Goal: Task Accomplishment & Management: Use online tool/utility

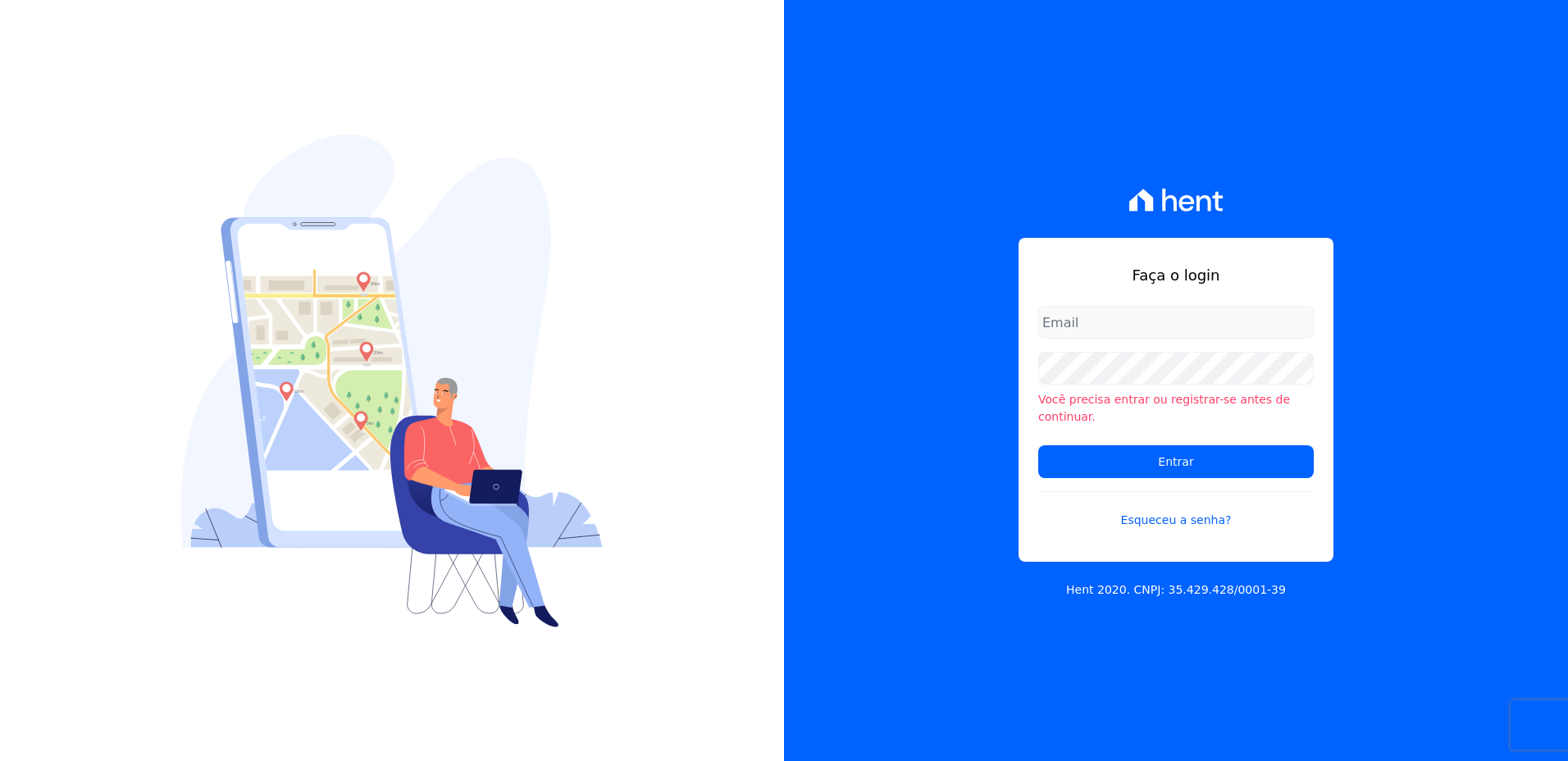
click at [1113, 336] on input "email" at bounding box center [1175, 323] width 275 height 33
type input "monica.kurose@e-arke.com"
drag, startPoint x: 1469, startPoint y: 0, endPoint x: 1059, endPoint y: 56, distance: 413.8
click at [1059, 56] on div "Faça o login monica.kurose@e-arke.com Você precisa entrar ou registrar-se antes…" at bounding box center [1175, 380] width 784 height 761
drag, startPoint x: 1379, startPoint y: 0, endPoint x: 417, endPoint y: 111, distance: 968.4
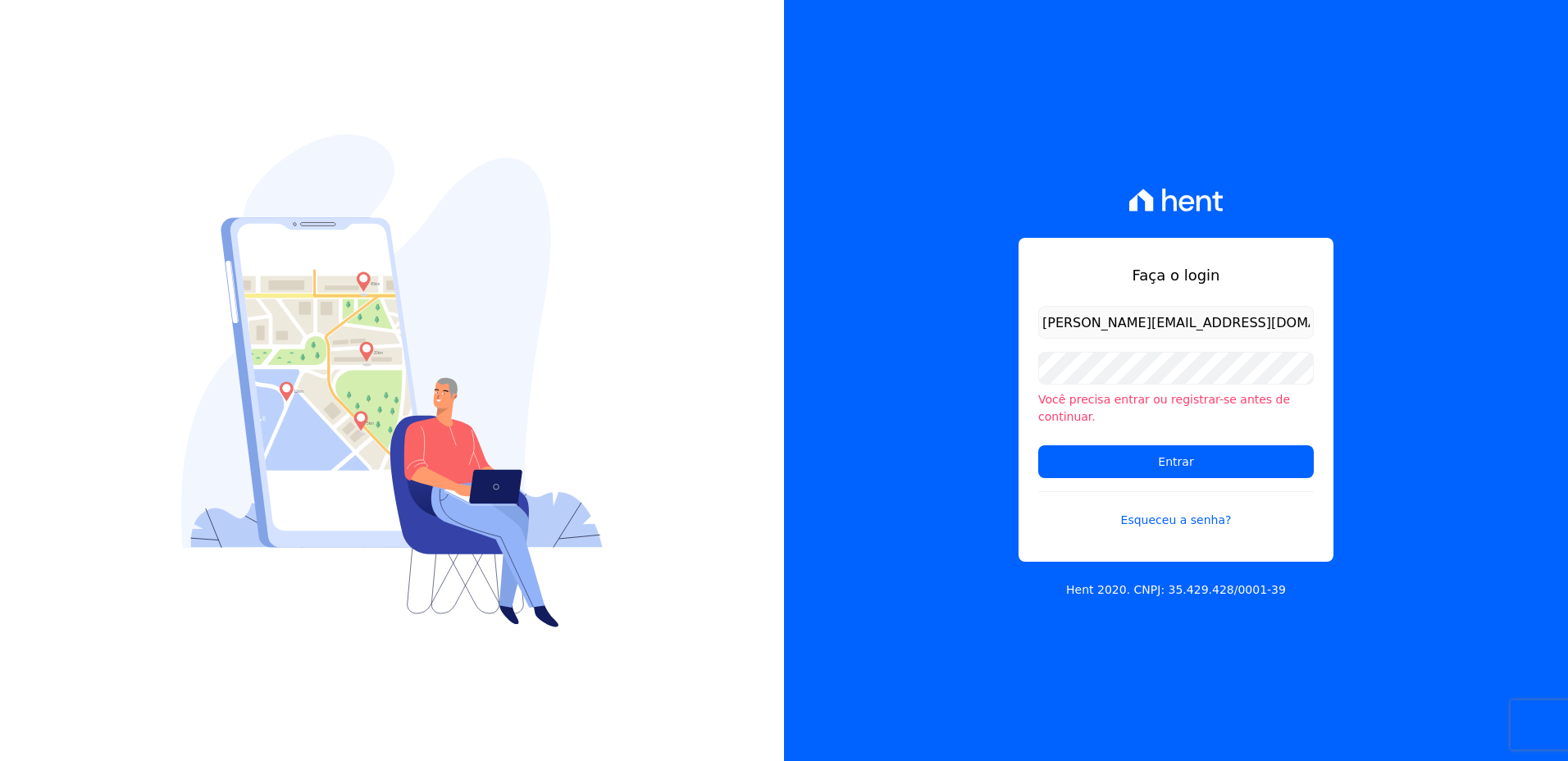
click at [417, 111] on div at bounding box center [391, 380] width 784 height 761
click at [1105, 320] on input "email" at bounding box center [1175, 323] width 275 height 33
type input "monica.kurose@e-arke.com"
click at [1160, 455] on input "Entrar" at bounding box center [1175, 462] width 275 height 33
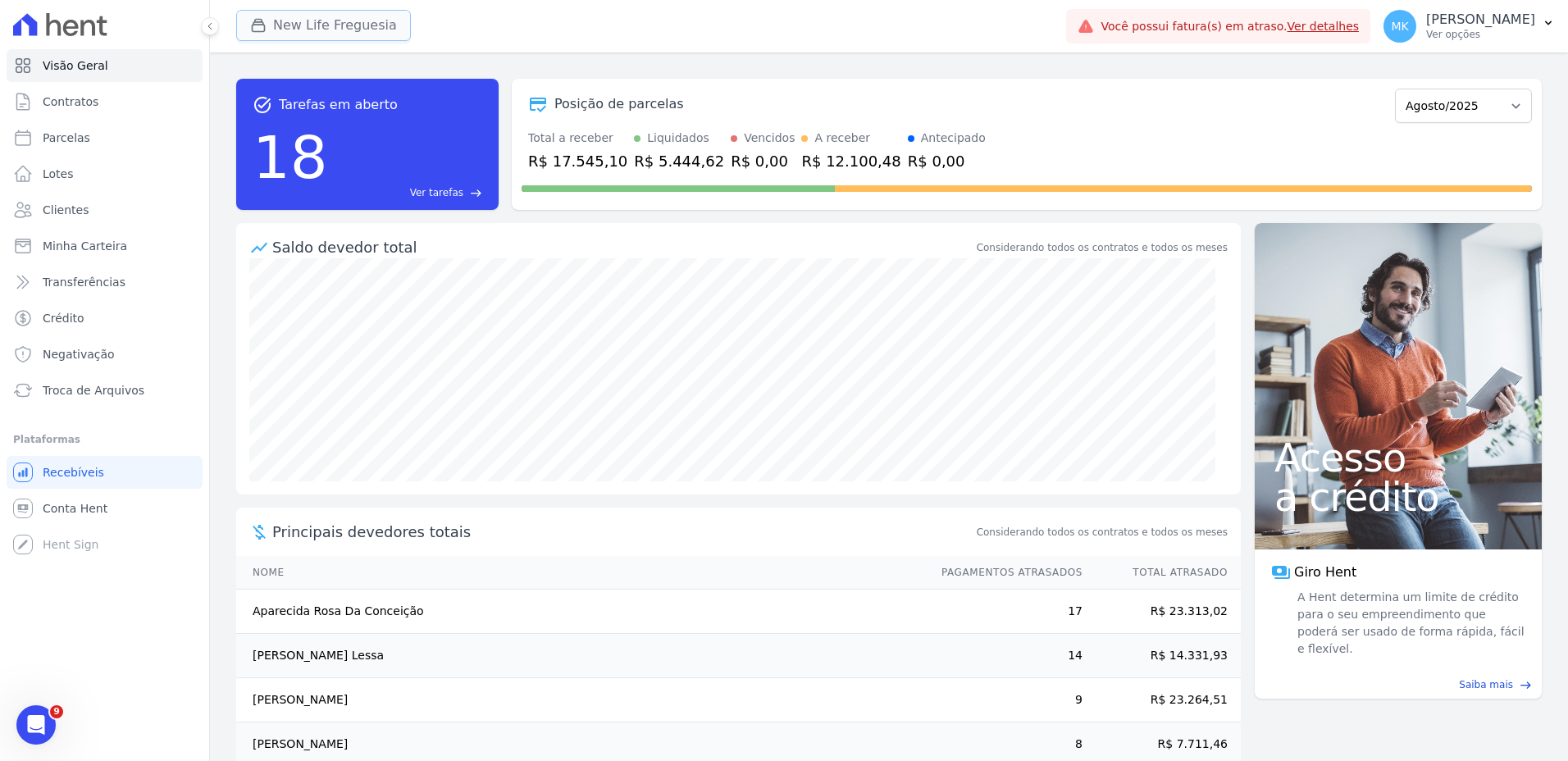
click at [293, 24] on button "New Life Freguesia" at bounding box center [323, 25] width 175 height 31
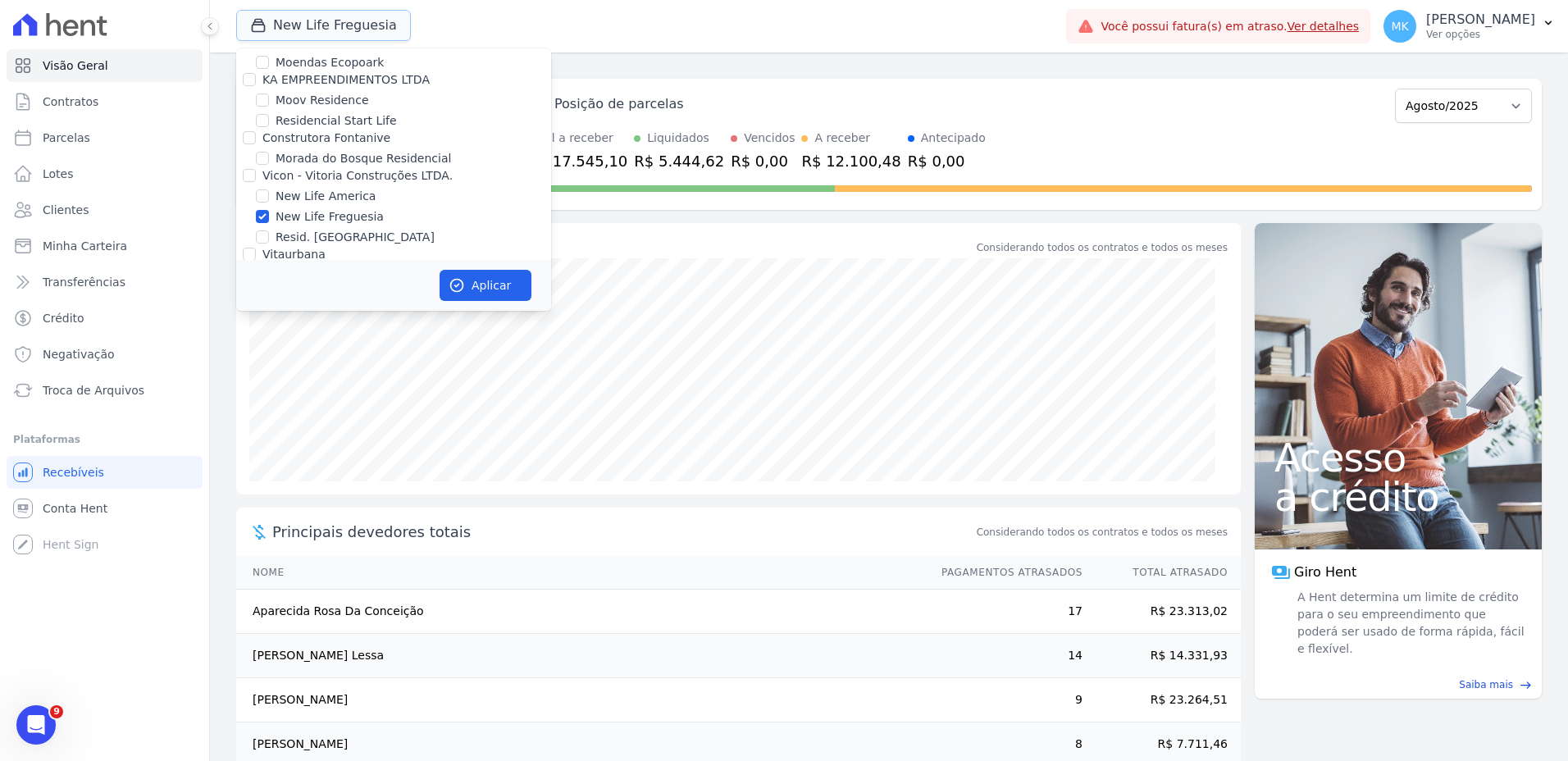
scroll to position [6405, 0]
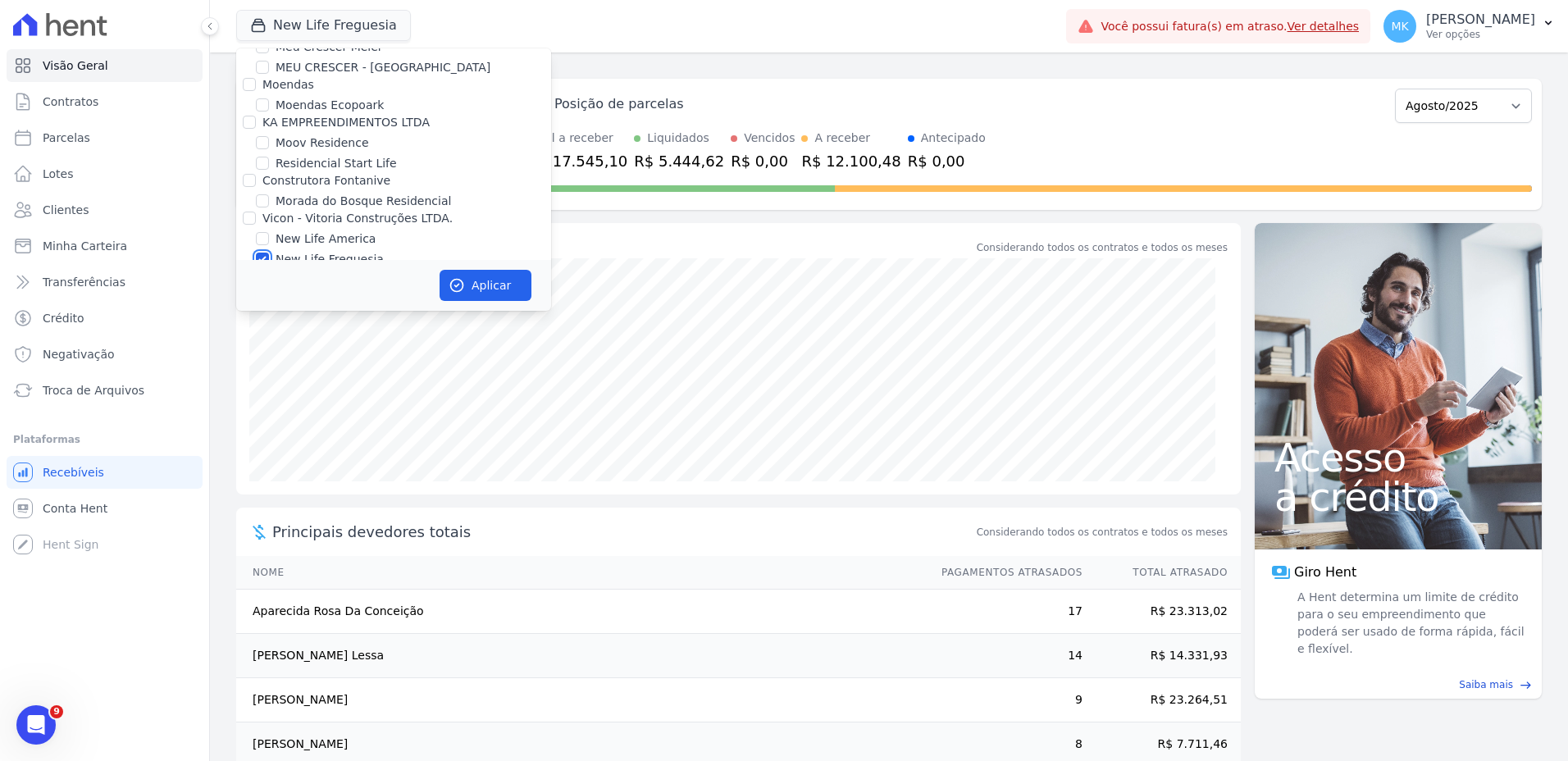
click at [264, 252] on input "New Life Freguesia" at bounding box center [263, 259] width 14 height 14
checkbox input "false"
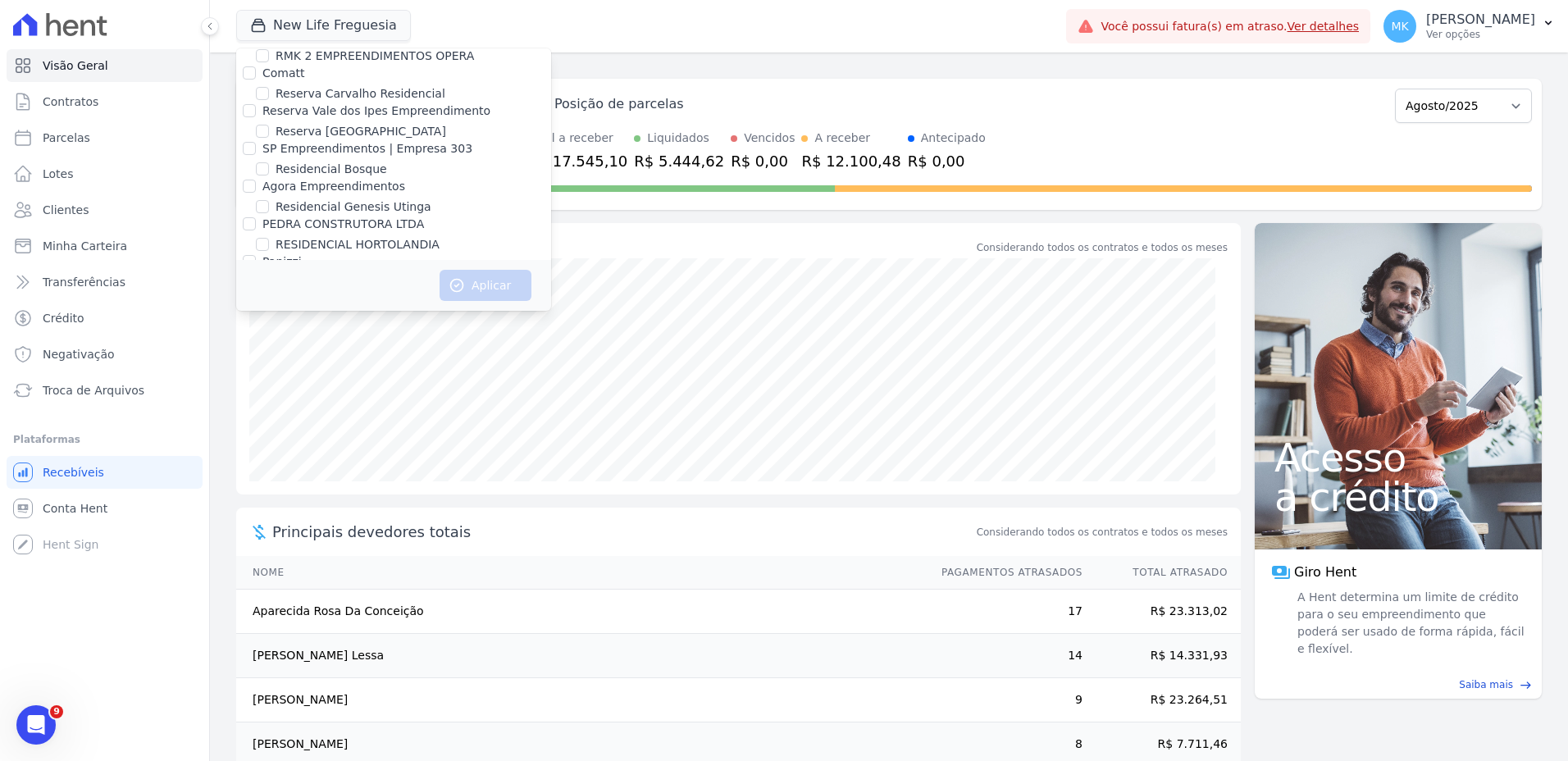
scroll to position [7430, 0]
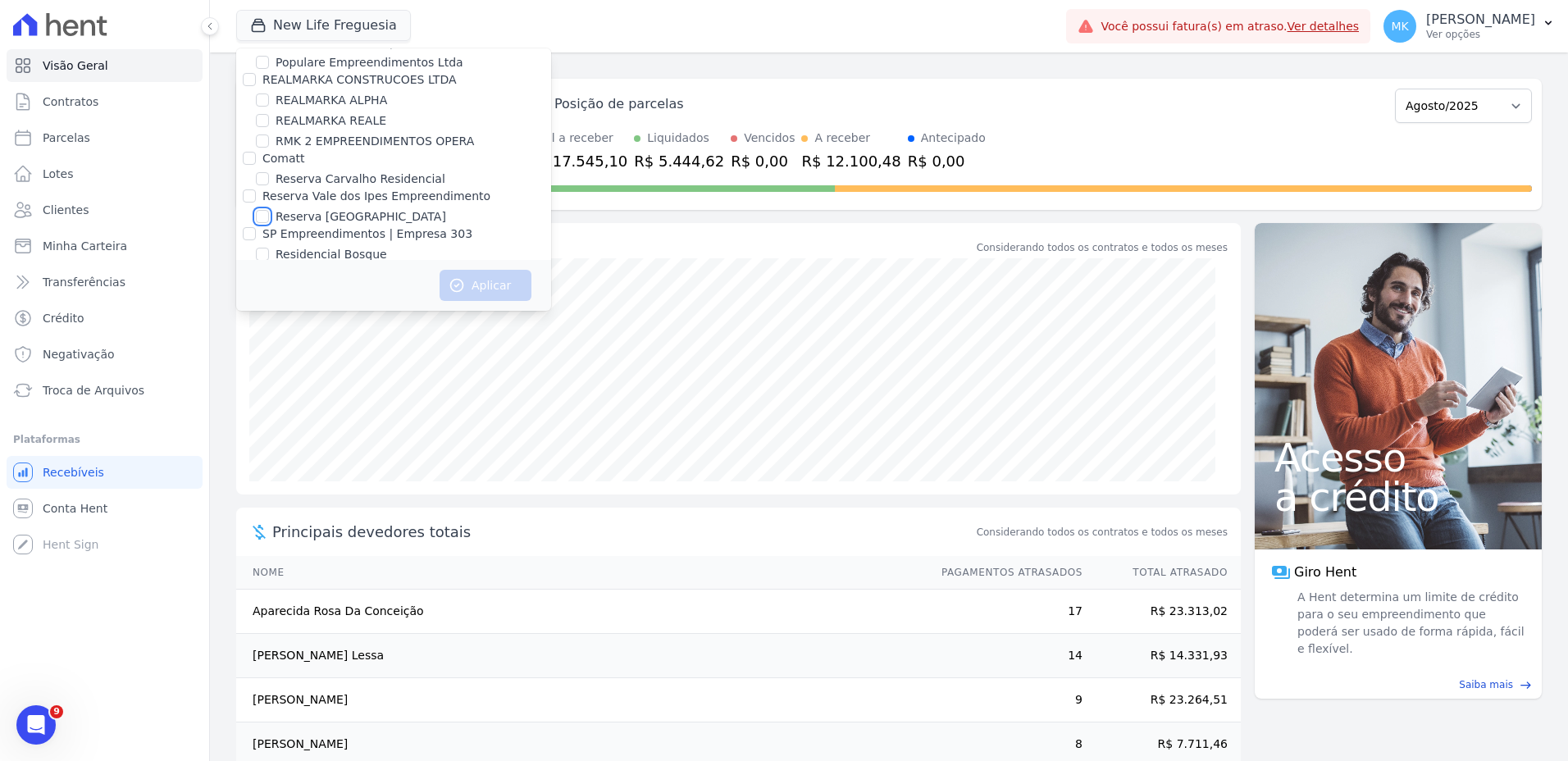
click at [263, 210] on input "Reserva [GEOGRAPHIC_DATA]" at bounding box center [263, 216] width 14 height 14
checkbox input "true"
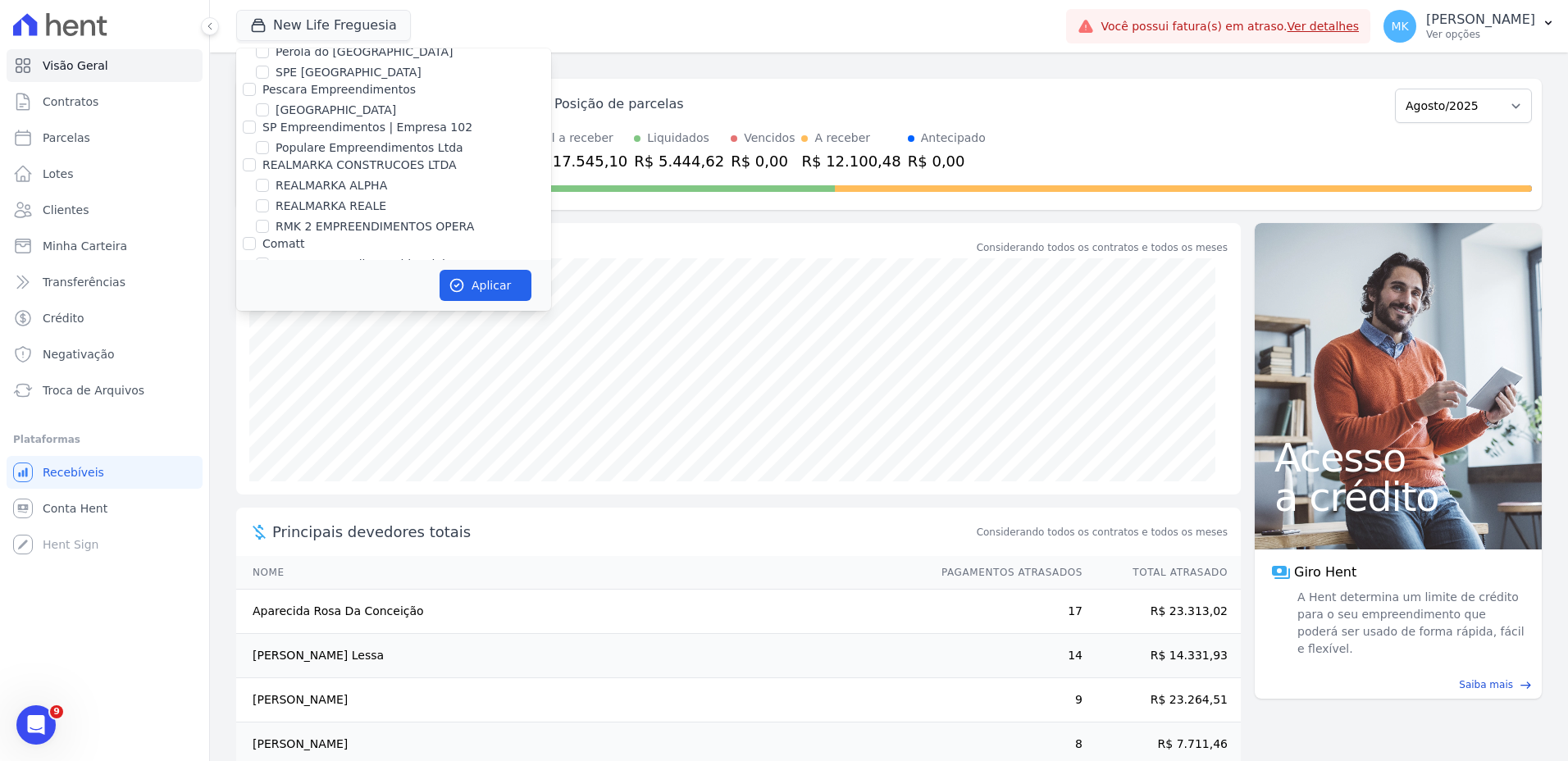
scroll to position [7266, 0]
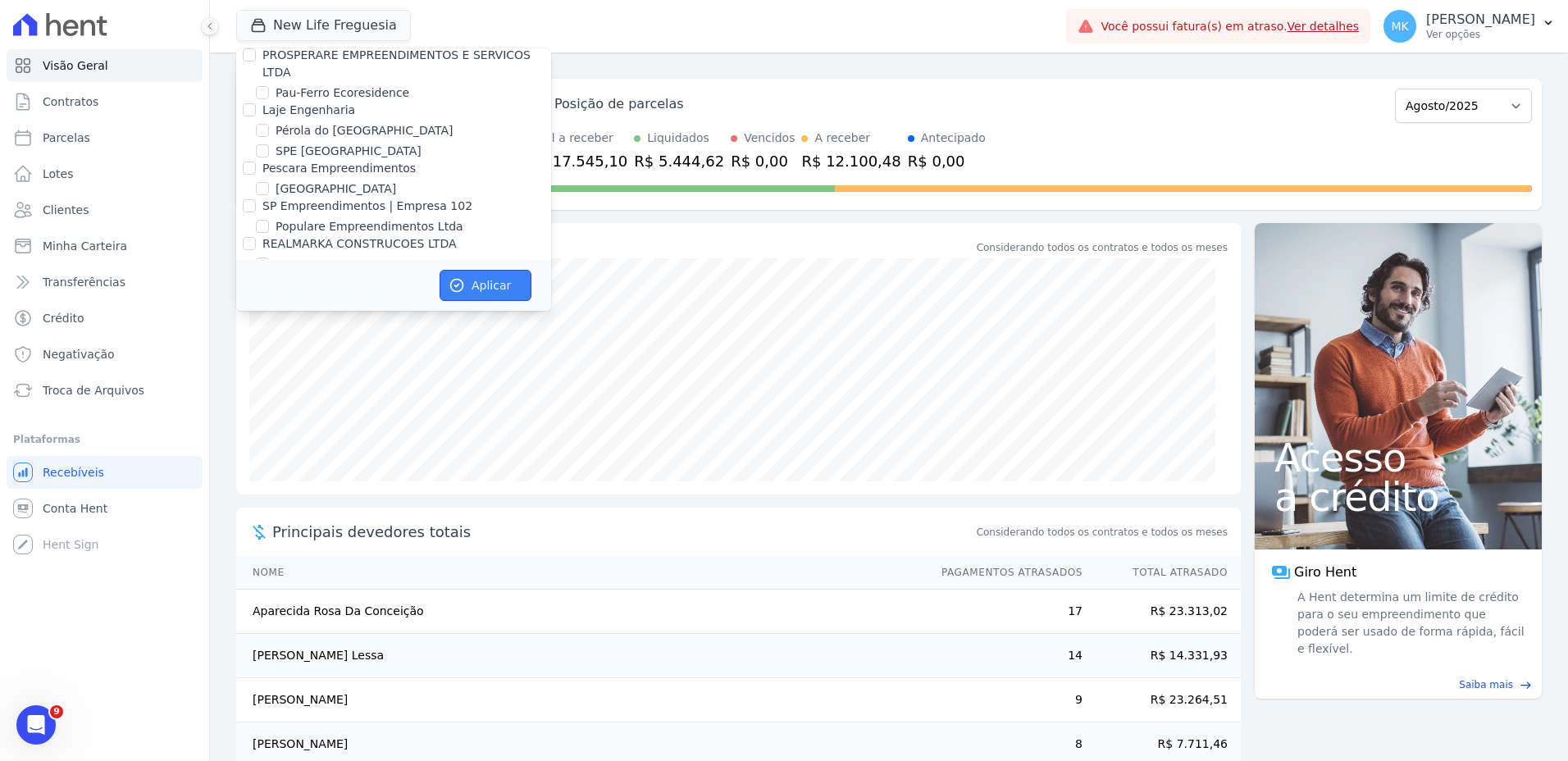
click at [490, 281] on button "Aplicar" at bounding box center [485, 285] width 92 height 31
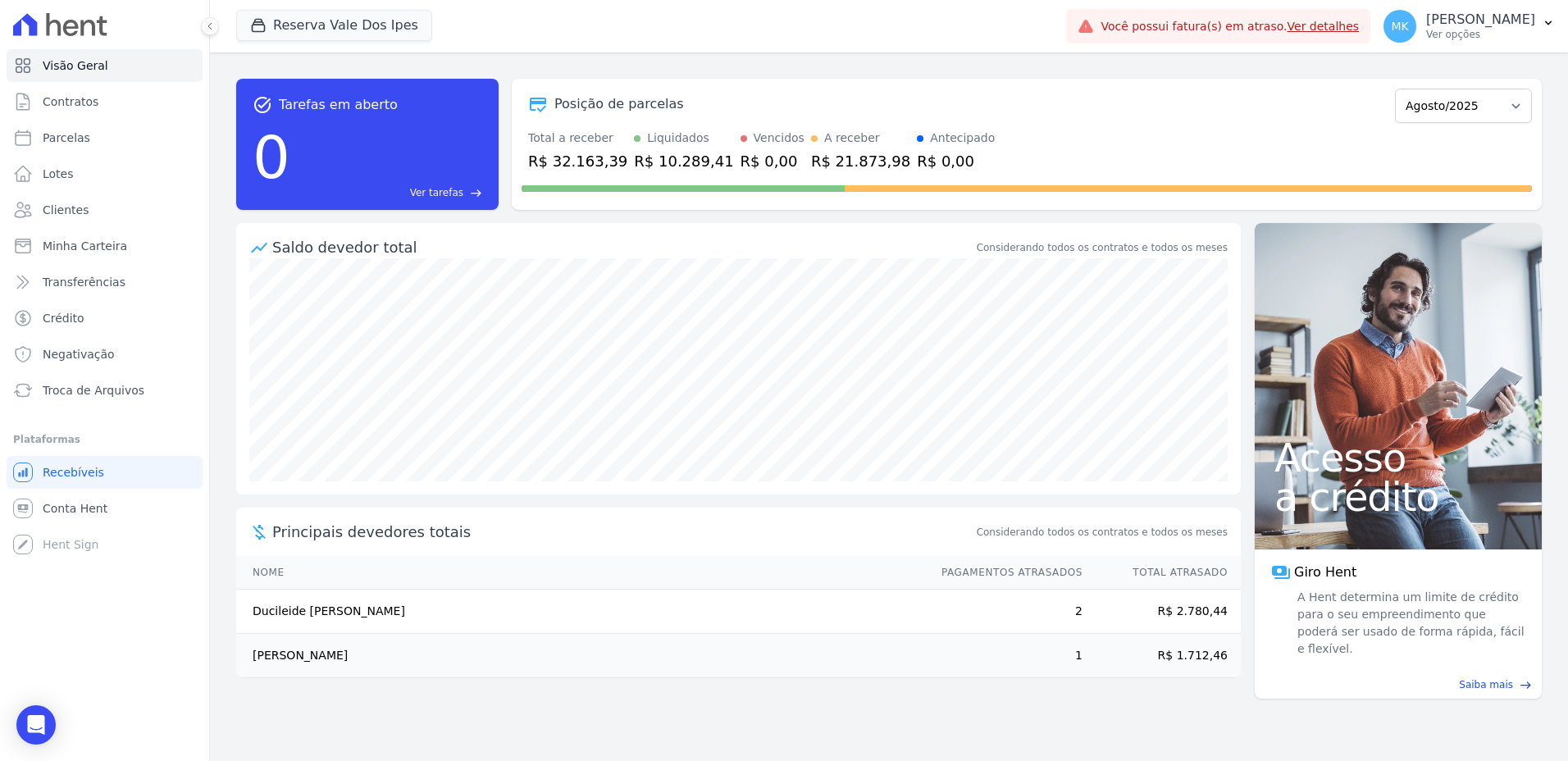
drag, startPoint x: 1503, startPoint y: 24, endPoint x: 1110, endPoint y: 97, distance: 399.7
click at [1110, 97] on div "Posição de parcelas" at bounding box center [955, 104] width 867 height 19
drag, startPoint x: 1544, startPoint y: 24, endPoint x: 1126, endPoint y: 111, distance: 427.0
click at [1126, 111] on div "Posição de parcelas" at bounding box center [955, 104] width 867 height 19
click at [1489, 38] on p "Ver opções" at bounding box center [1480, 35] width 109 height 14
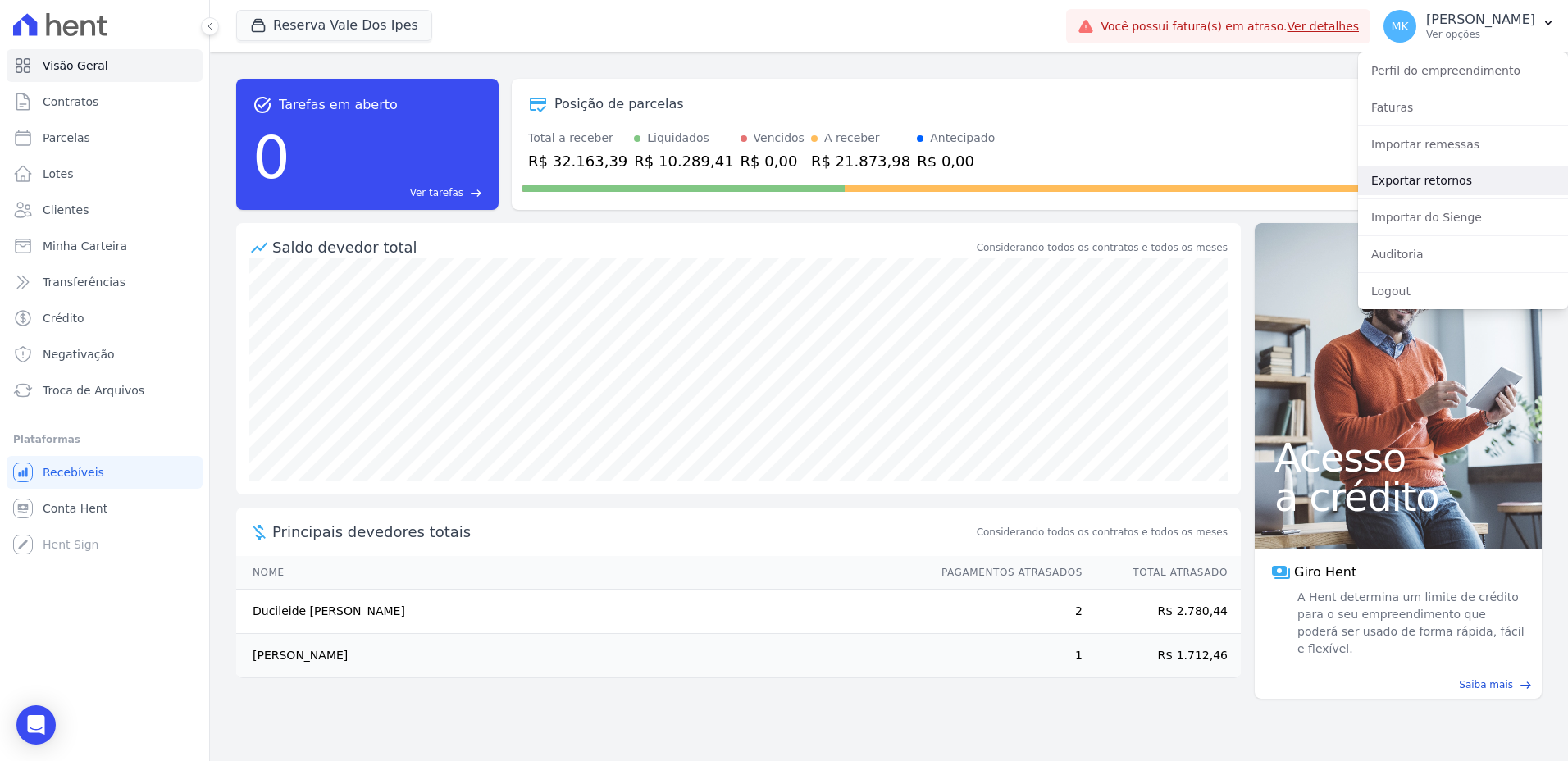
click at [1417, 184] on link "Exportar retornos" at bounding box center [1462, 180] width 210 height 30
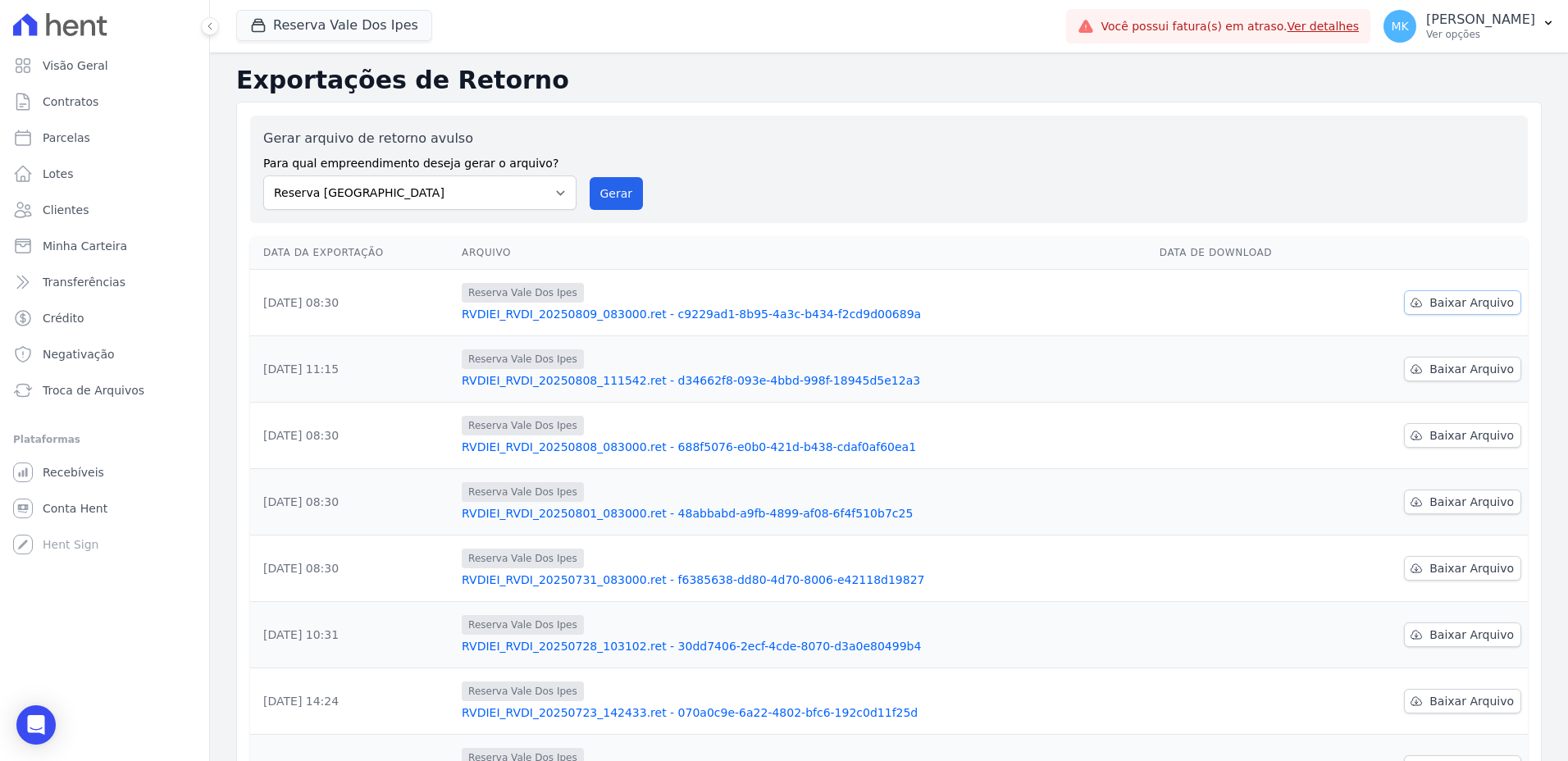
click at [1470, 300] on span "Baixar Arquivo" at bounding box center [1470, 302] width 84 height 16
click at [323, 24] on button "Reserva Vale Dos Ipes" at bounding box center [333, 25] width 196 height 31
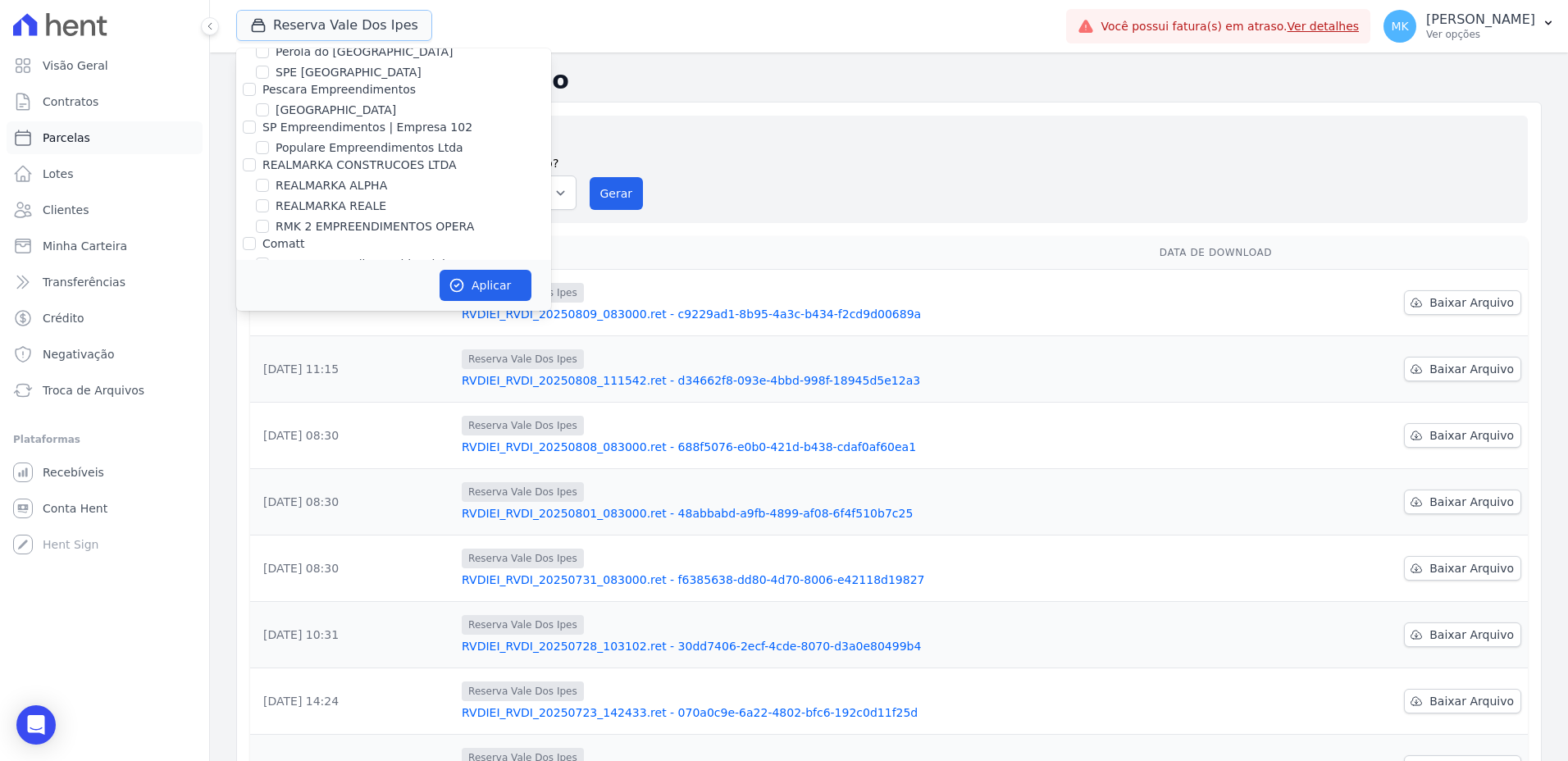
scroll to position [7259, 0]
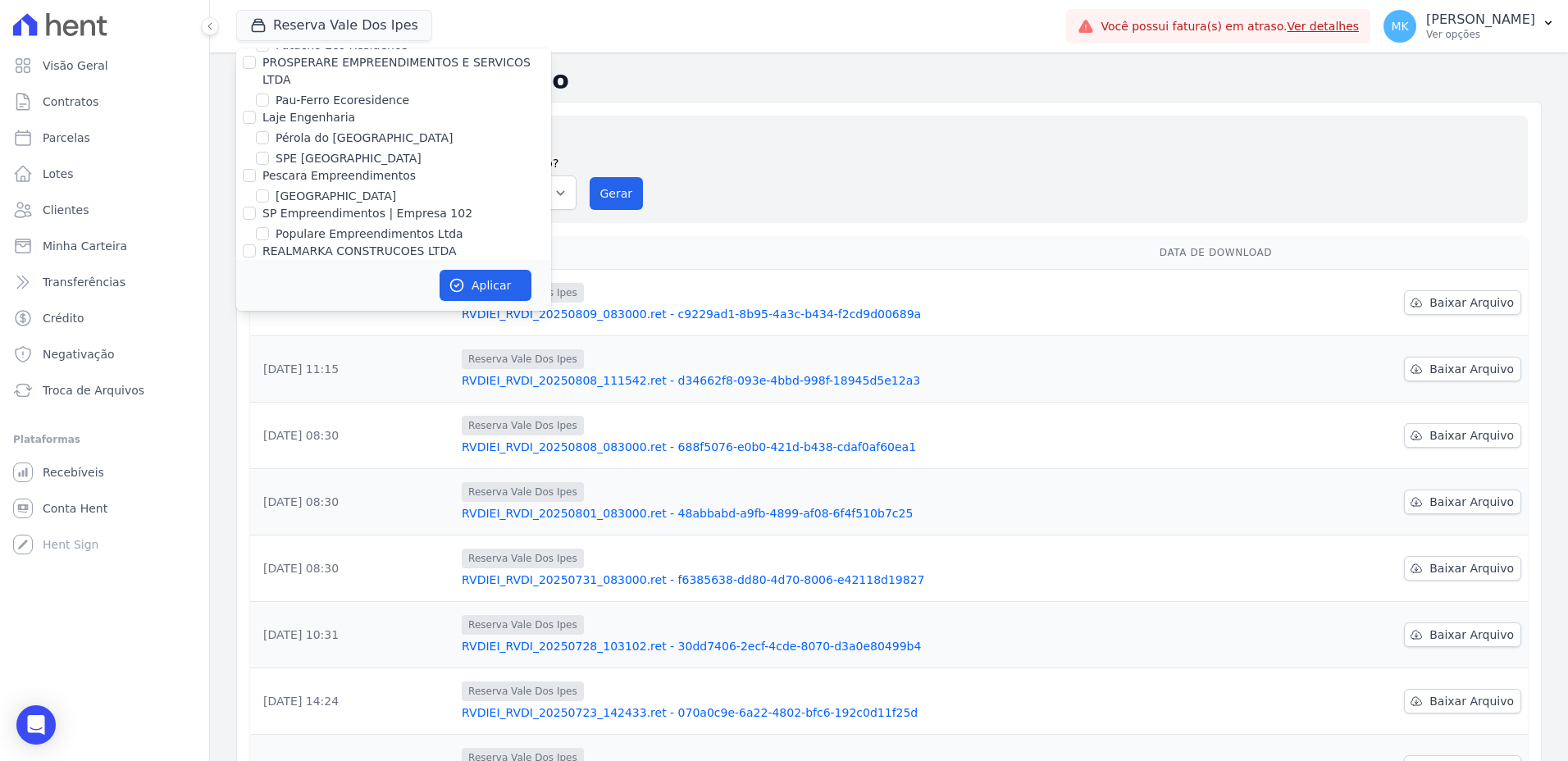
click at [245, 360] on input "Reserva Vale dos Ipes Empreendimento" at bounding box center [249, 367] width 14 height 14
checkbox input "false"
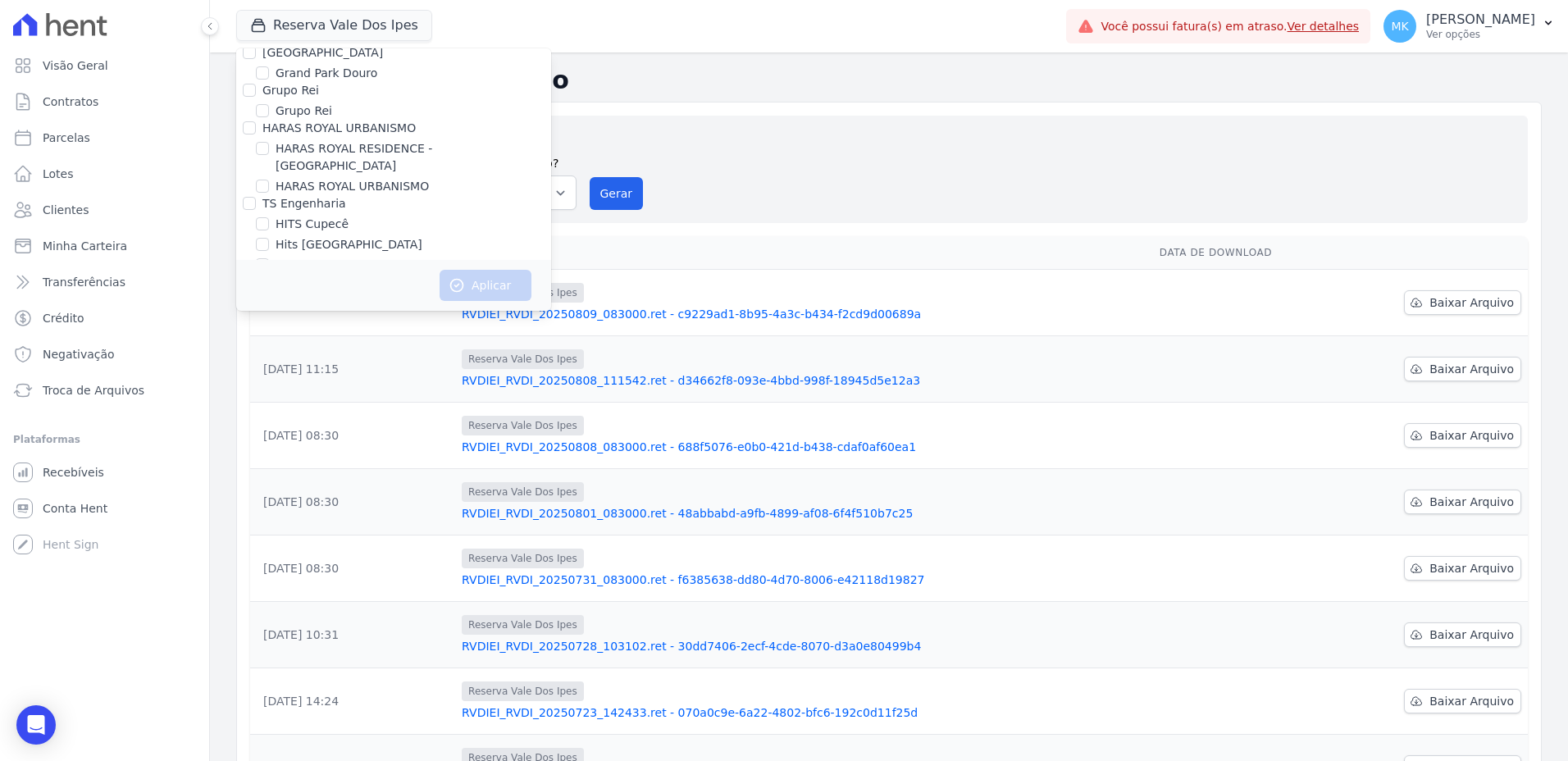
scroll to position [4638, 0]
click at [265, 175] on input "HARAS ROYAL RESIDENCE - [GEOGRAPHIC_DATA]" at bounding box center [263, 182] width 14 height 14
checkbox input "true"
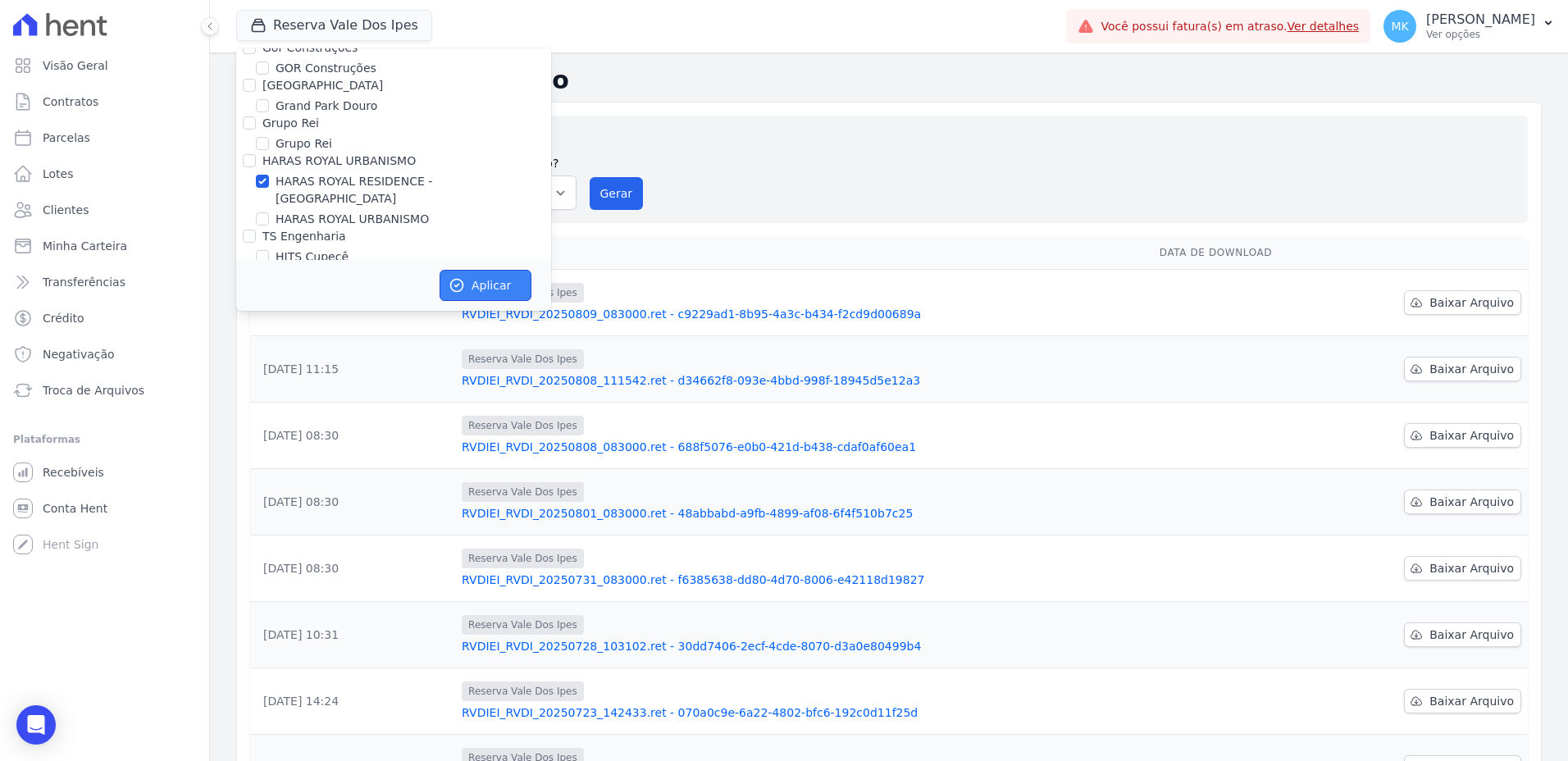
click at [480, 285] on button "Aplicar" at bounding box center [485, 285] width 92 height 31
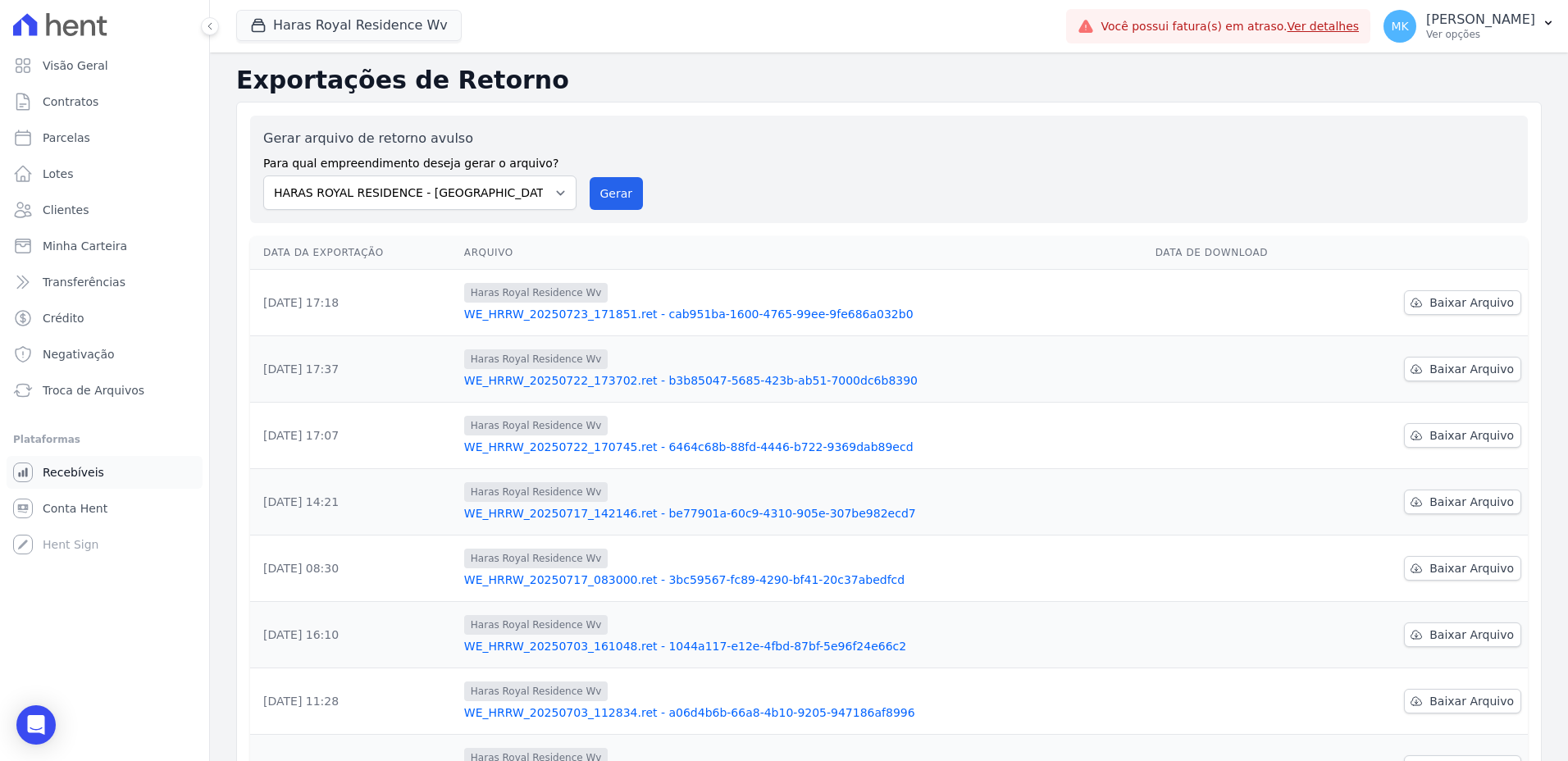
click at [65, 470] on span "Recebíveis" at bounding box center [73, 471] width 62 height 16
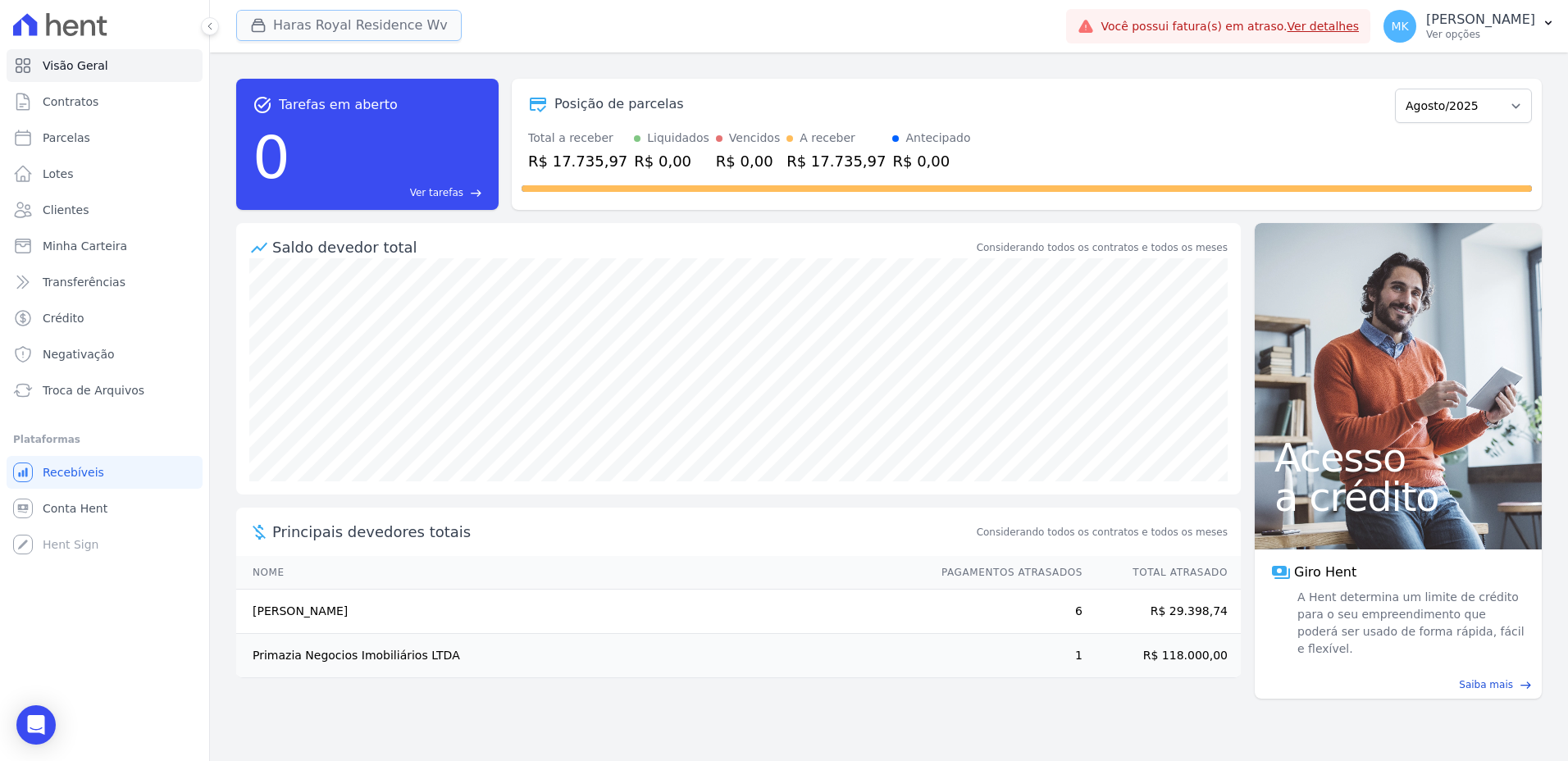
click at [382, 24] on button "Haras Royal Residence Wv" at bounding box center [348, 25] width 225 height 31
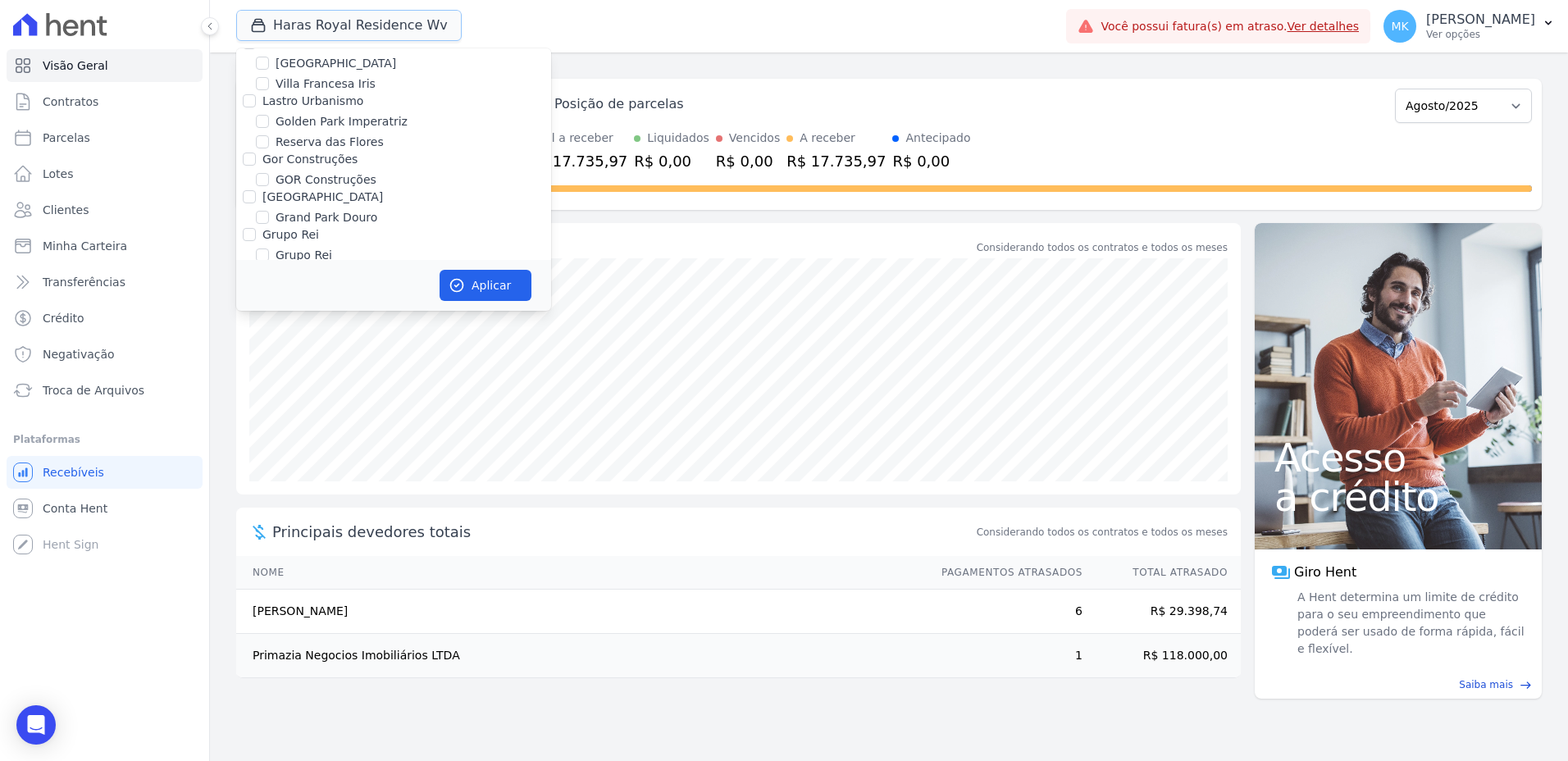
scroll to position [4655, 0]
click at [264, 158] on input "HARAS ROYAL RESIDENCE - [GEOGRAPHIC_DATA]" at bounding box center [263, 165] width 14 height 14
checkbox input "false"
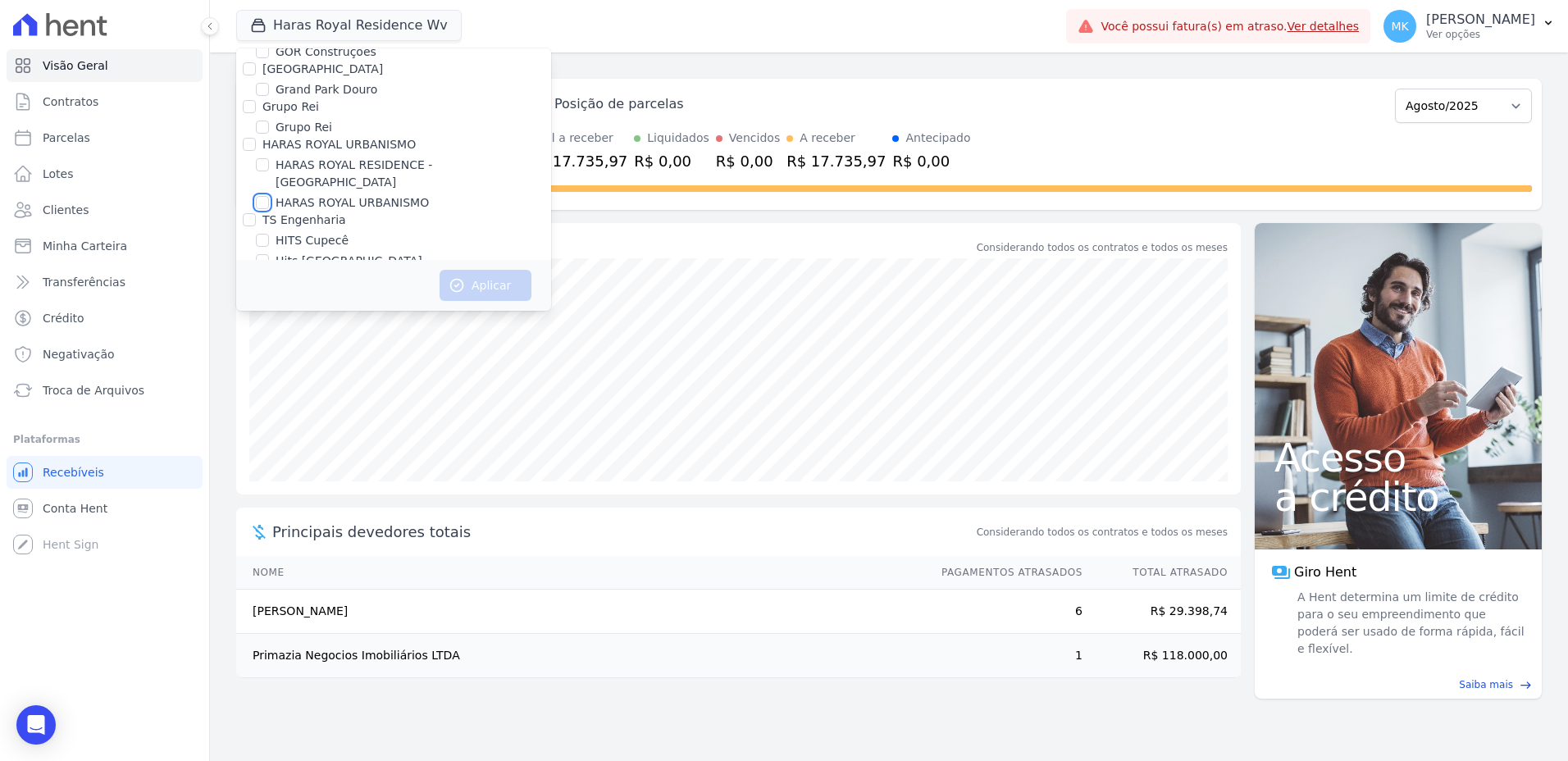
click at [262, 196] on input "HARAS ROYAL URBANISMO" at bounding box center [263, 203] width 14 height 14
checkbox input "true"
click at [469, 280] on button "Aplicar" at bounding box center [485, 285] width 92 height 31
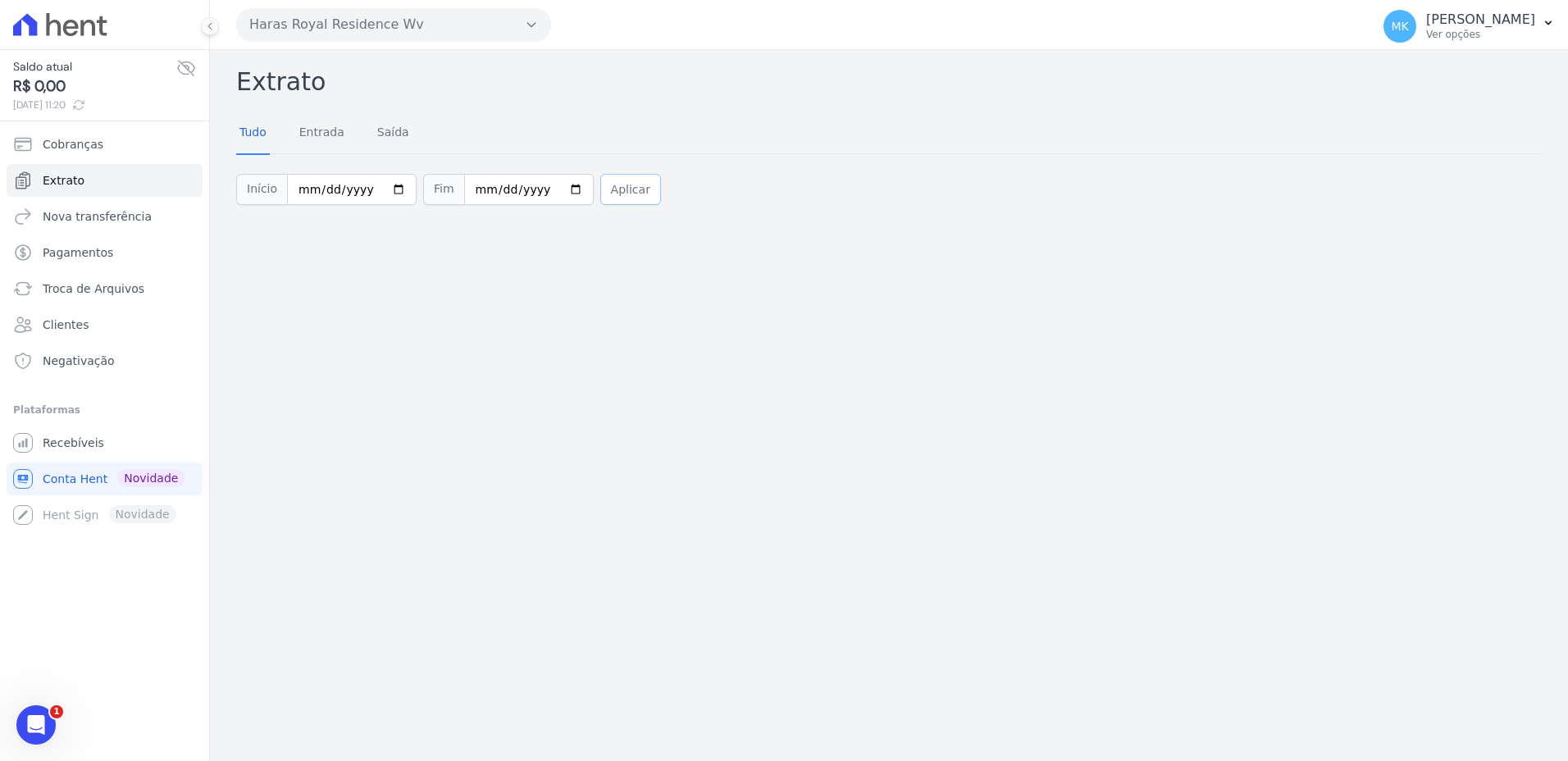
click at [600, 191] on button "Aplicar" at bounding box center [630, 189] width 61 height 31
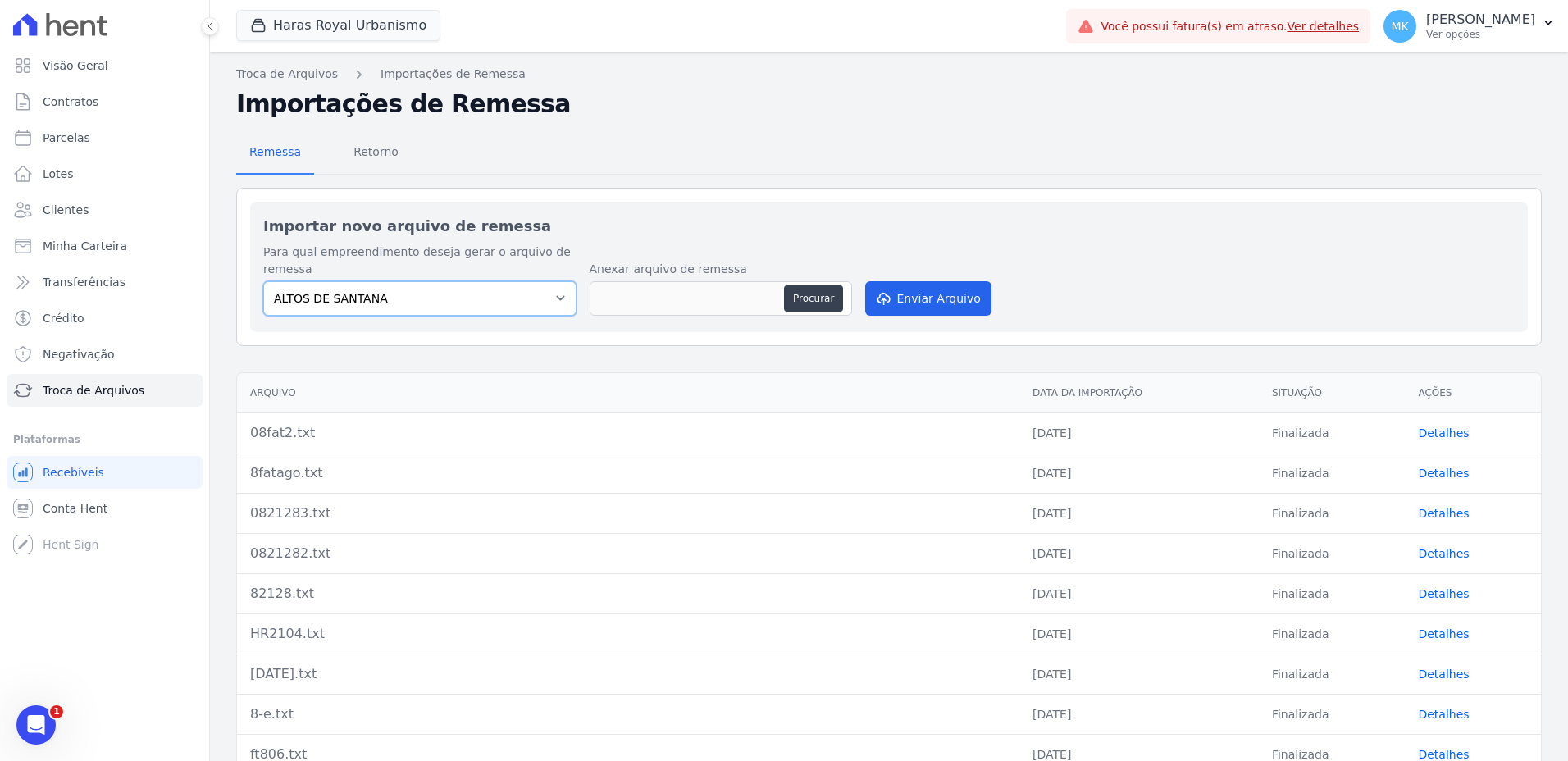
click at [519, 298] on select "[GEOGRAPHIC_DATA] Itaquera Belas Artes Formentor Rio Claro Empreendimentos Imob…" at bounding box center [419, 298] width 313 height 35
select select "a560e636-fc48-440d-a7c4-462896926369"
click at [263, 281] on select "[GEOGRAPHIC_DATA] Itaquera Belas Artes Formentor Rio Claro Empreendimentos Imob…" at bounding box center [419, 298] width 313 height 35
click at [373, 153] on span "Retorno" at bounding box center [376, 152] width 65 height 33
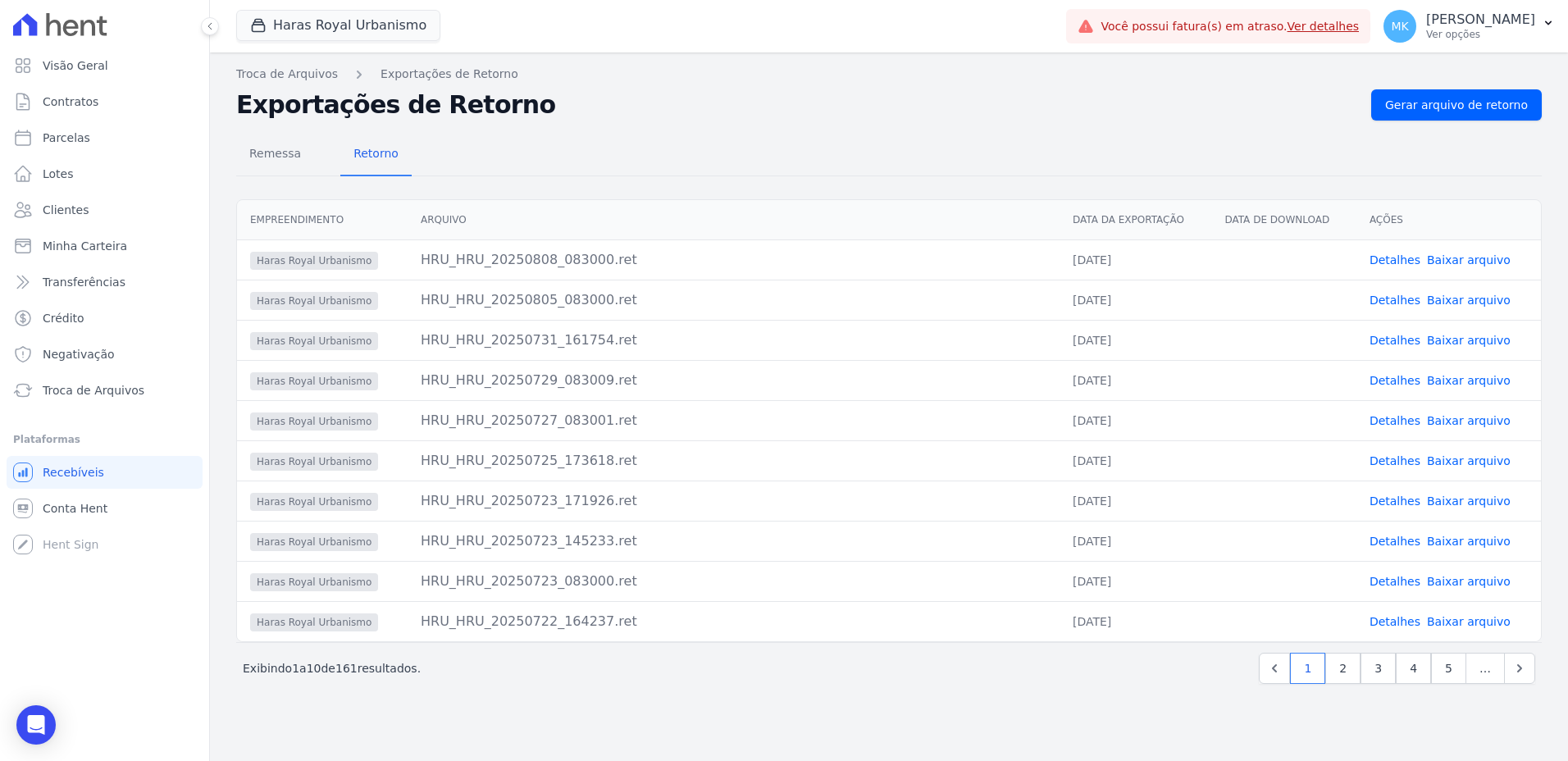
click at [1482, 255] on link "Baixar arquivo" at bounding box center [1468, 260] width 84 height 14
click at [913, 109] on h2 "Exportações de Retorno" at bounding box center [796, 104] width 1122 height 30
click at [1522, 100] on span "Gerar arquivo de retorno" at bounding box center [1456, 104] width 143 height 16
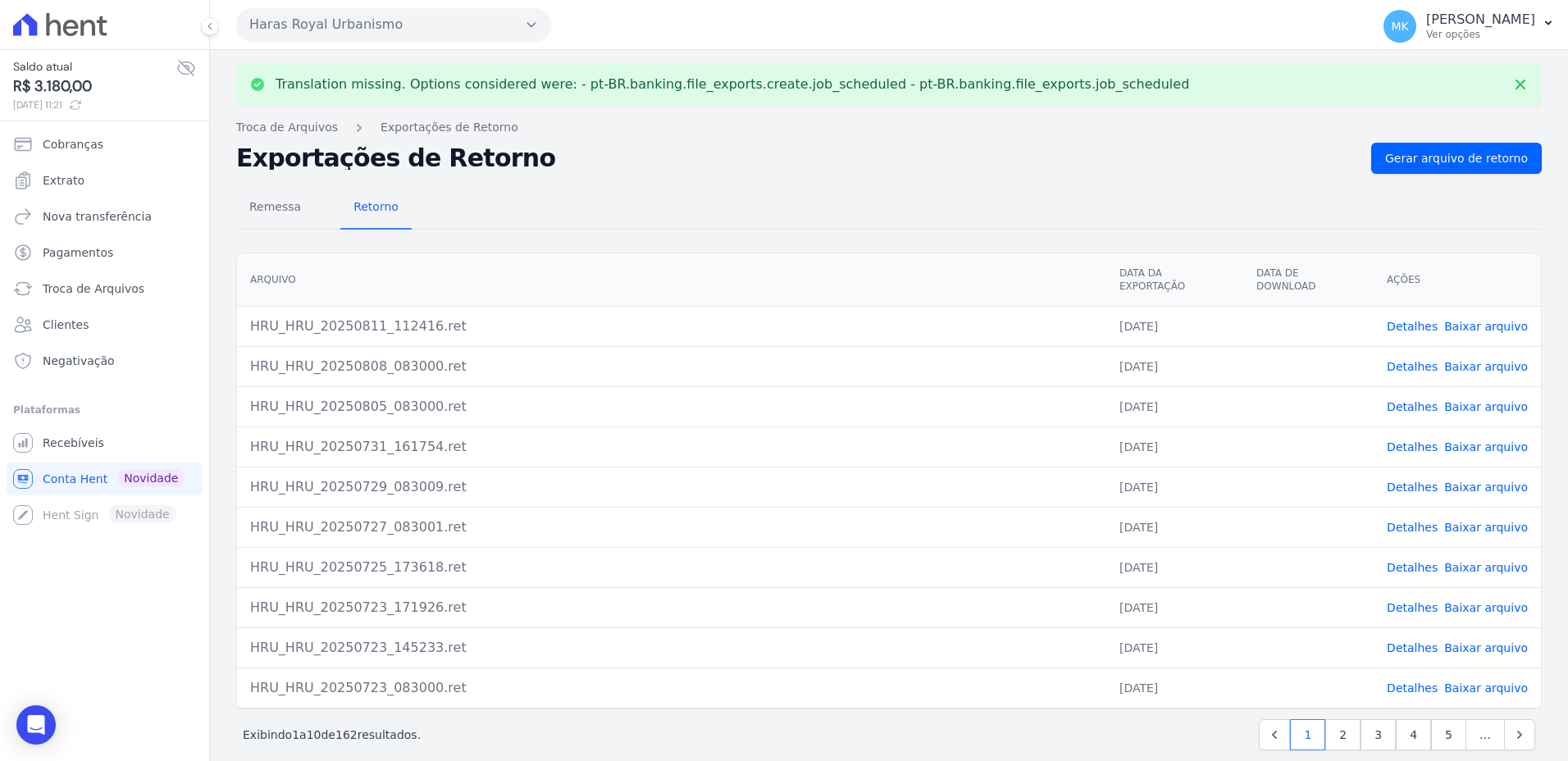
click at [1471, 320] on link "Baixar arquivo" at bounding box center [1485, 326] width 84 height 14
